Goal: Information Seeking & Learning: Check status

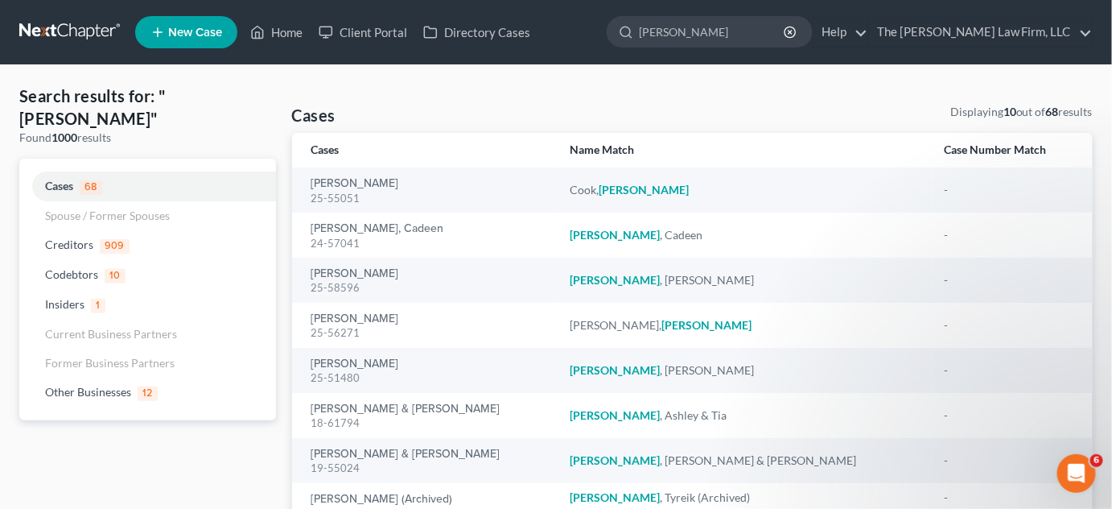
drag, startPoint x: 726, startPoint y: 35, endPoint x: 628, endPoint y: 34, distance: 97.4
click at [628, 34] on ul "New Case Home Client Portal Directory Cases [PERSON_NAME] - No Result - Other B…" at bounding box center [614, 32] width 958 height 42
type input "[PERSON_NAME]"
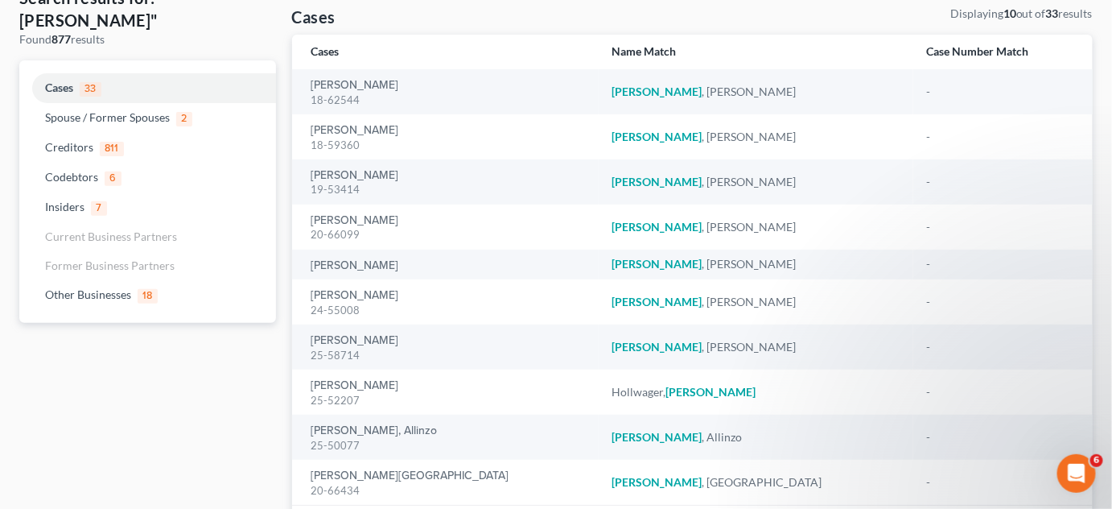
scroll to position [122, 0]
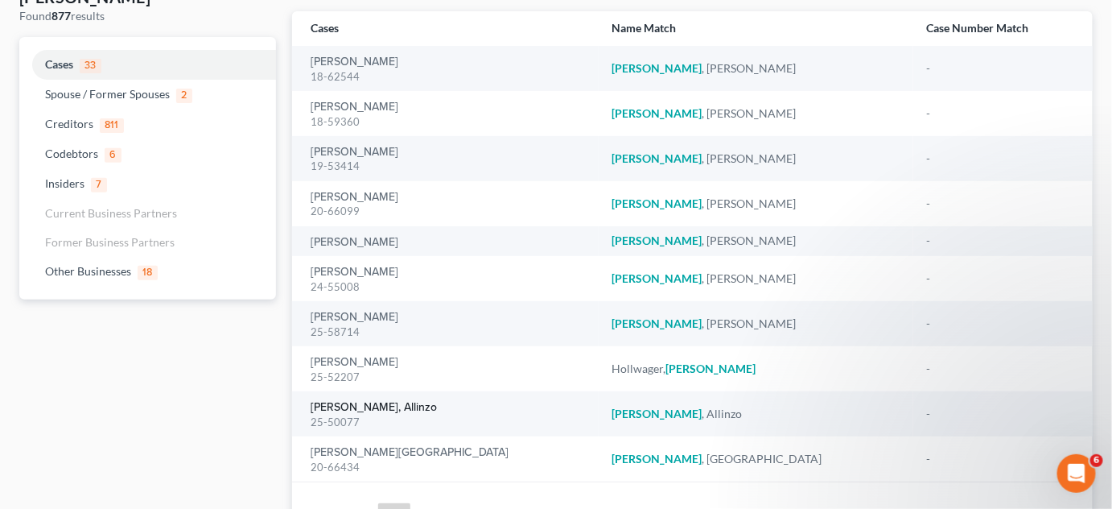
click at [365, 406] on link "[PERSON_NAME], Allinzo" at bounding box center [374, 407] width 126 height 11
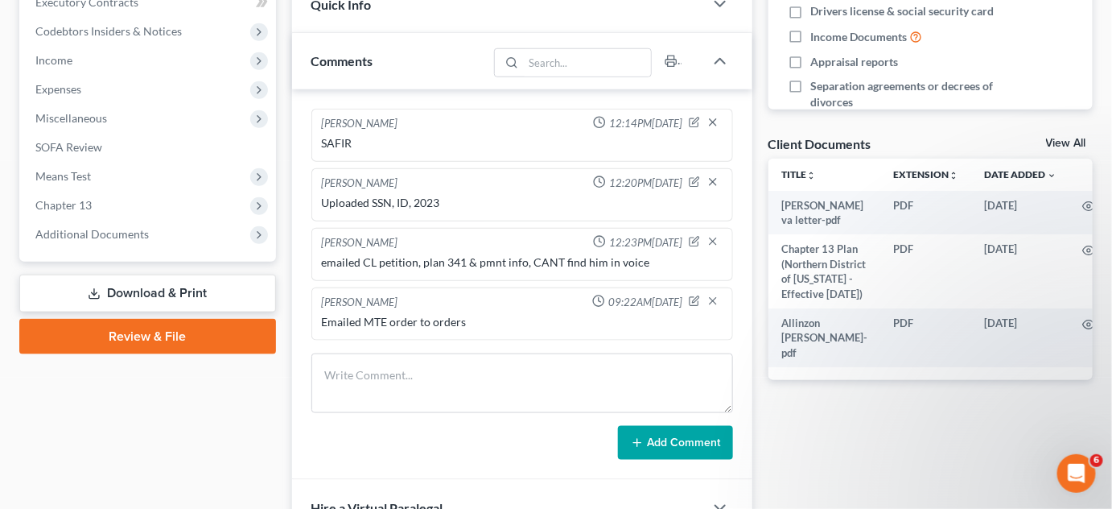
scroll to position [487, 0]
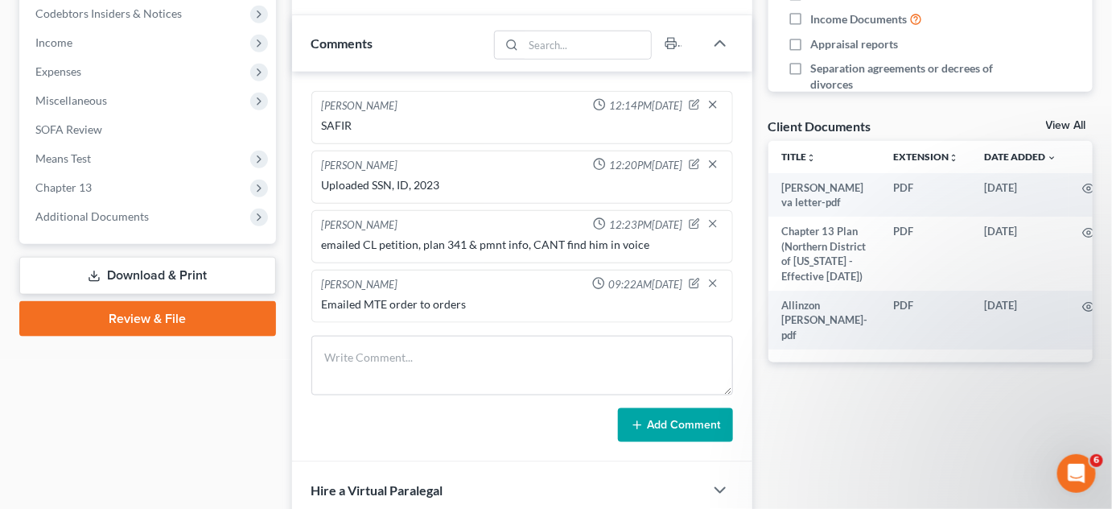
click at [121, 216] on span "Additional Documents" at bounding box center [91, 216] width 113 height 14
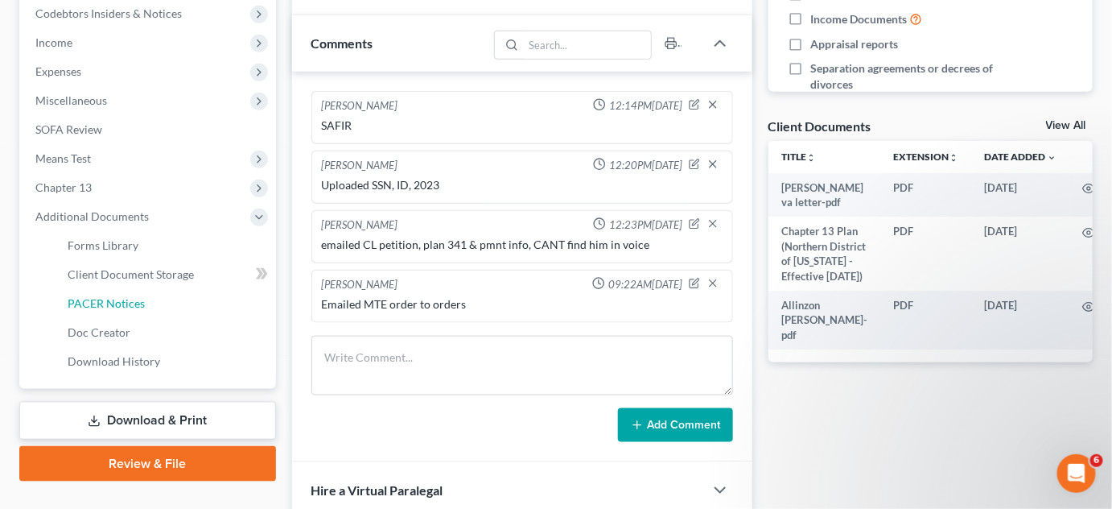
click at [141, 306] on span "PACER Notices" at bounding box center [106, 303] width 77 height 14
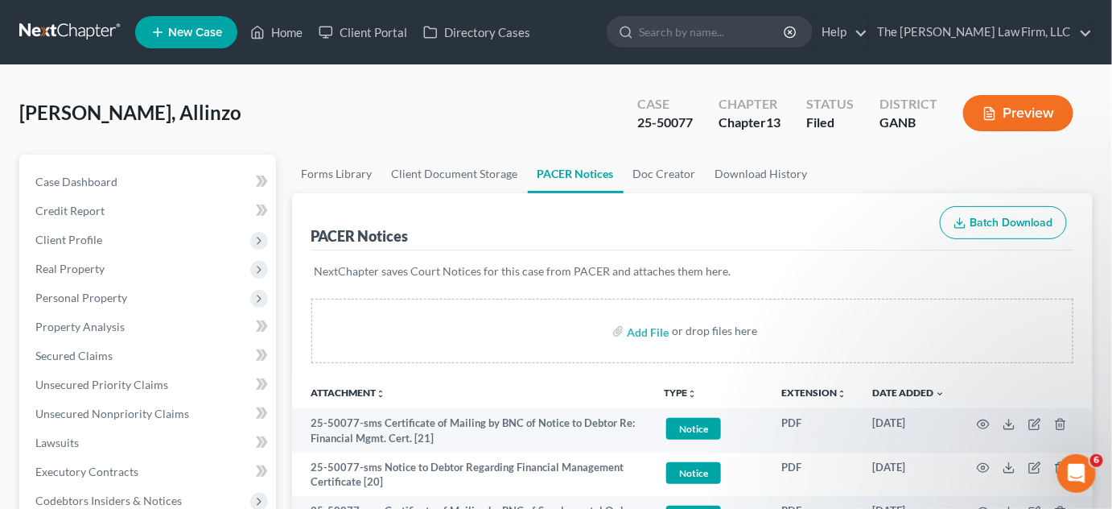
click at [822, 270] on p "NextChapter saves Court Notices for this case from PACER and attaches them here." at bounding box center [693, 271] width 756 height 16
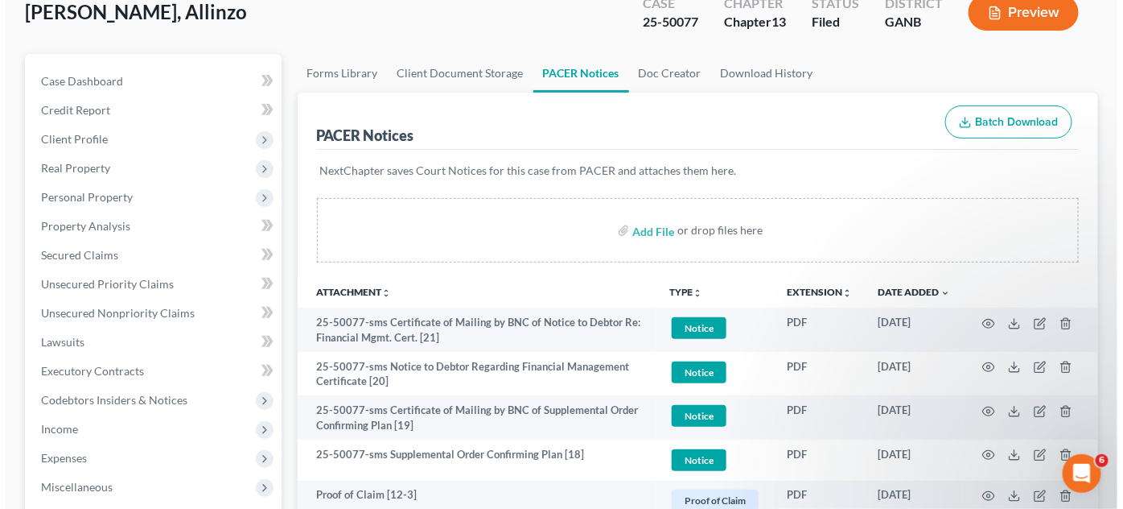
scroll to position [122, 0]
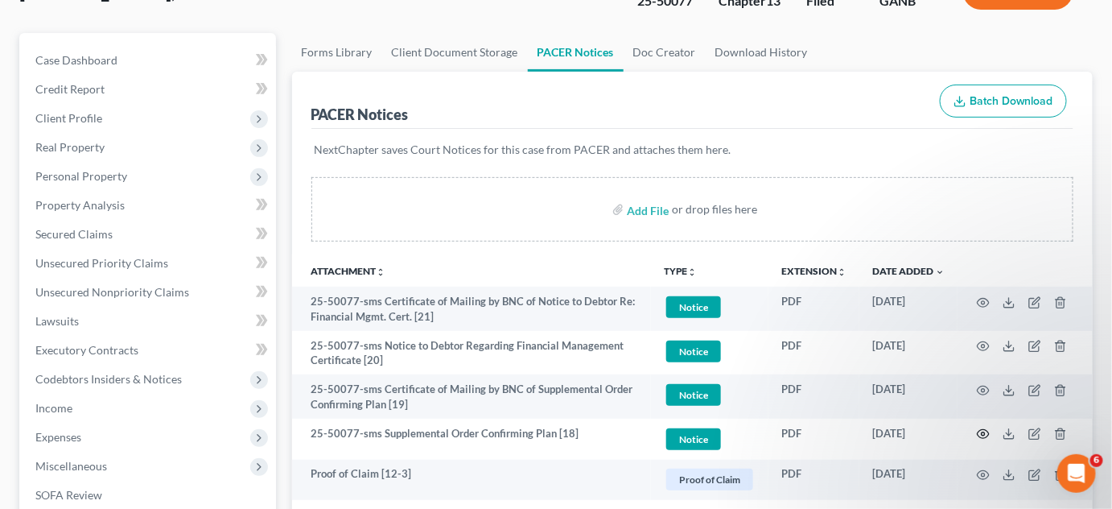
click at [982, 432] on circle "button" at bounding box center [983, 433] width 3 height 3
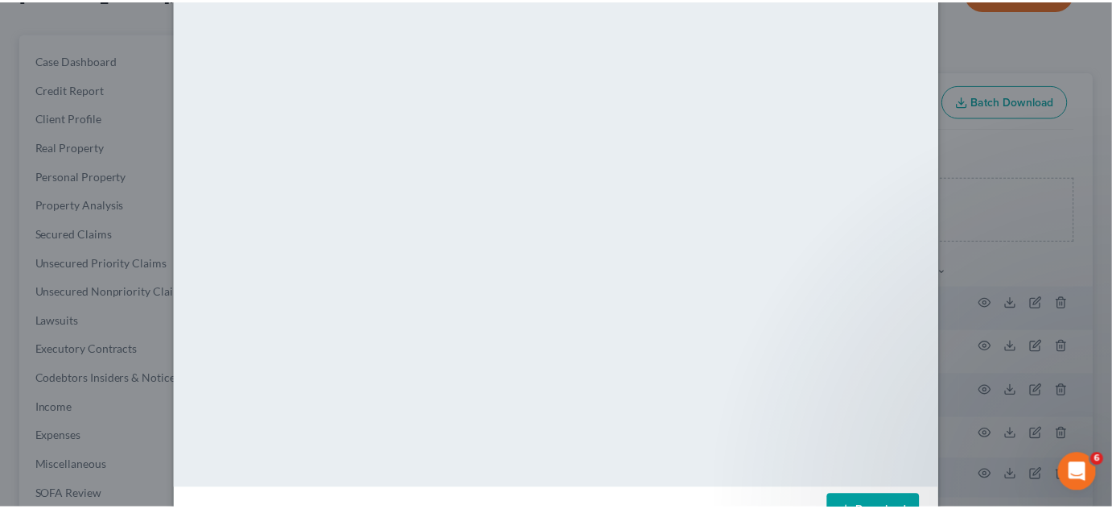
scroll to position [164, 0]
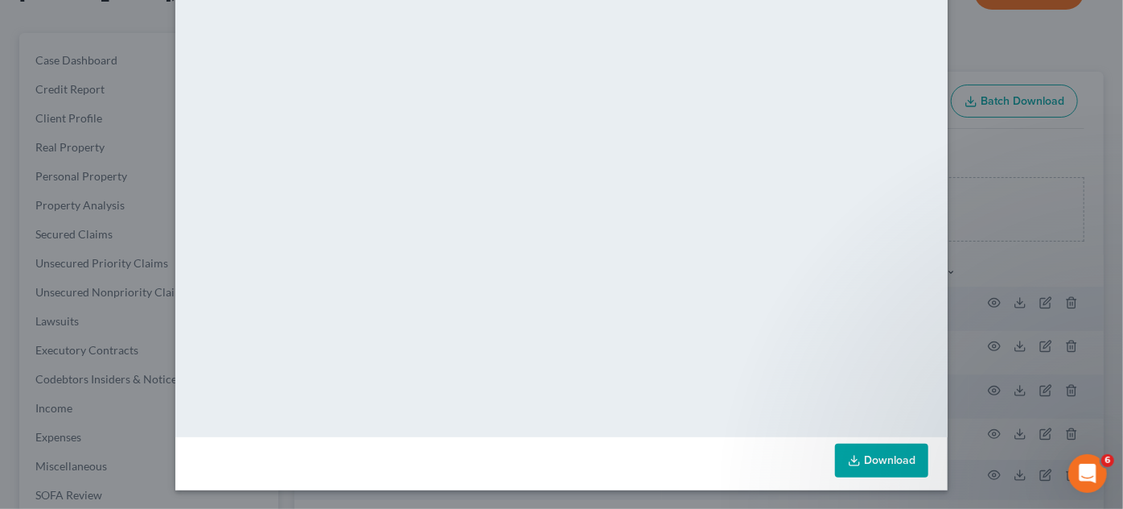
click at [1038, 266] on div "Attachment Preview: 25-50077-sms Supplemental Order Confirming Plan [18] [DATE]…" at bounding box center [561, 254] width 1123 height 509
